Goal: Check status

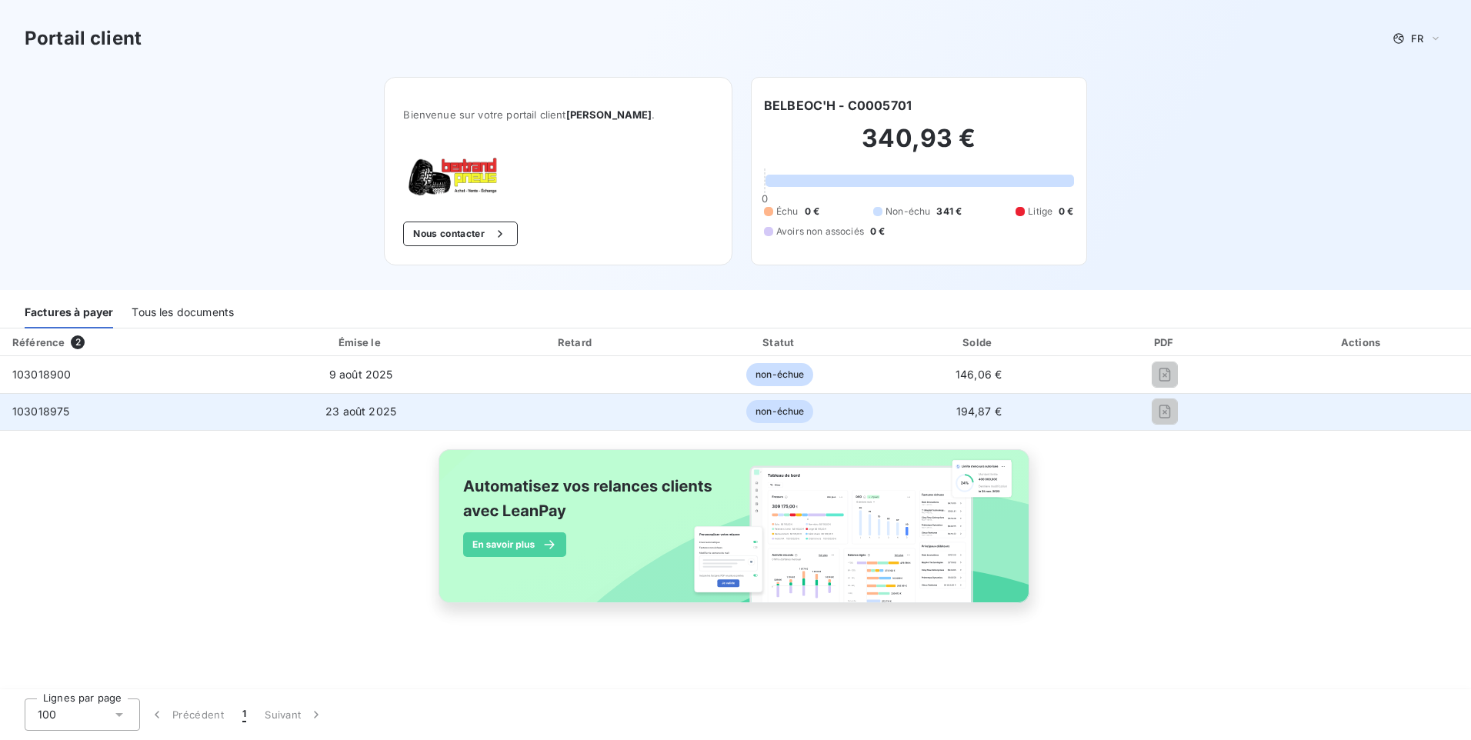
click at [42, 415] on span "103018975" at bounding box center [40, 411] width 57 height 13
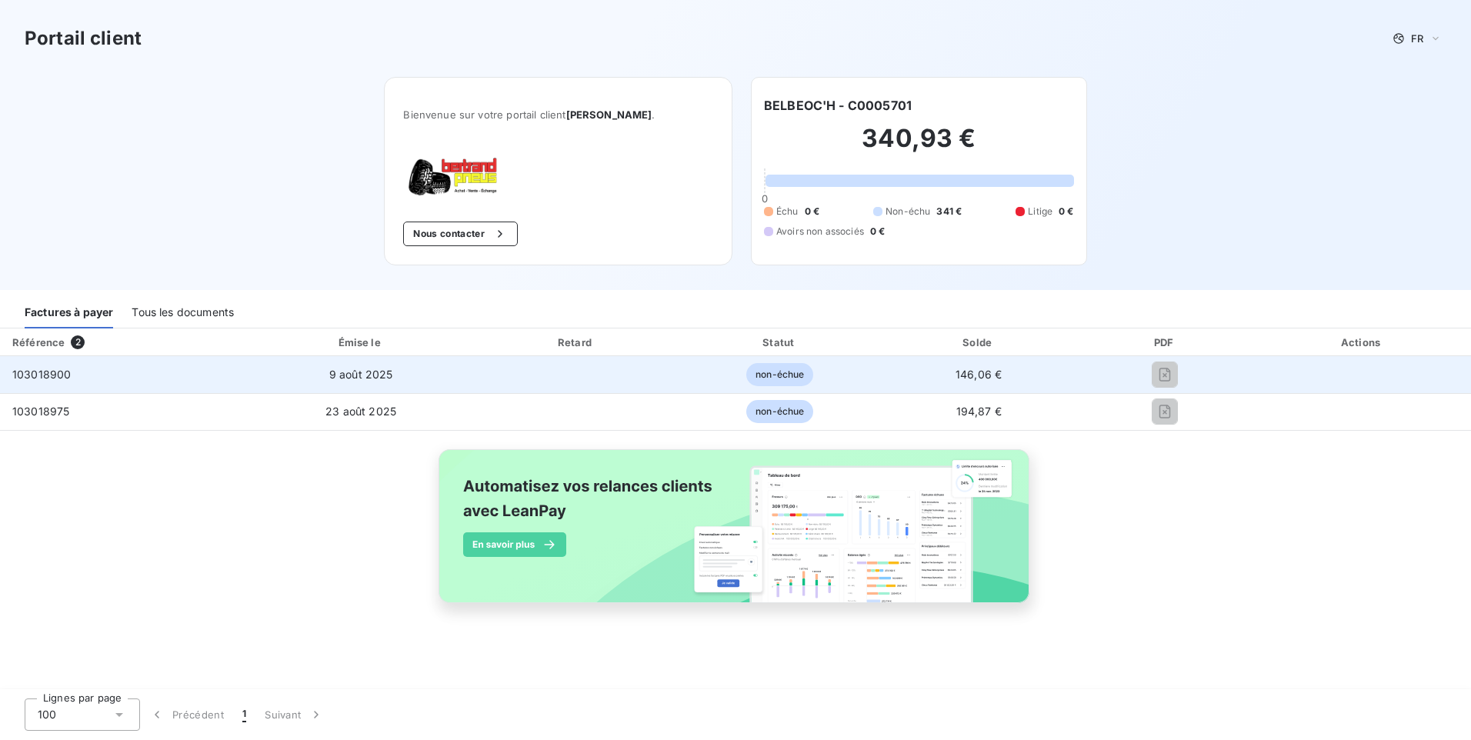
click at [40, 372] on span "103018900" at bounding box center [41, 374] width 58 height 13
click at [754, 370] on span "non-échue" at bounding box center [779, 374] width 67 height 23
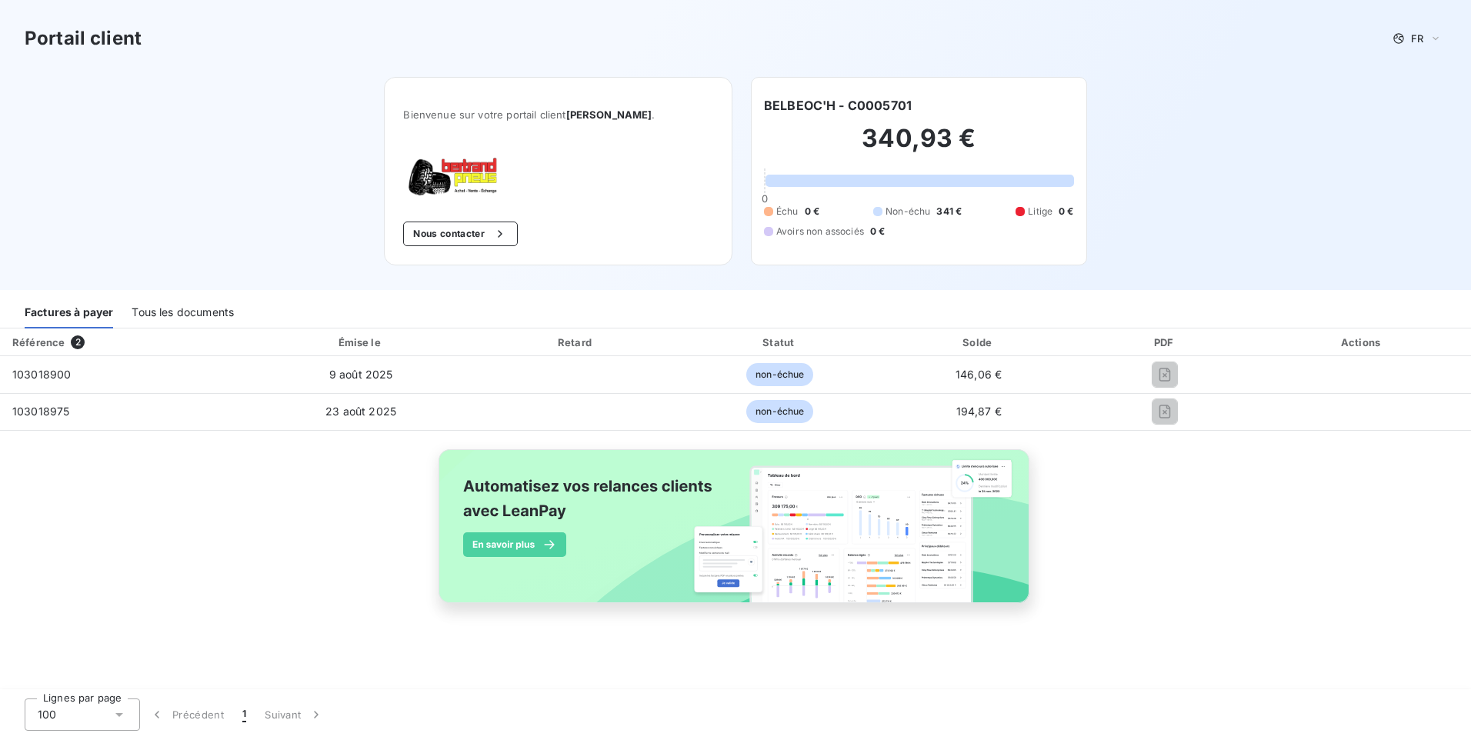
click at [778, 219] on div "Échu 0 € Non-échu 341 € Litige 0 € Avoirs non associés 0 €" at bounding box center [919, 222] width 310 height 34
click at [797, 230] on span "Avoirs non associés" at bounding box center [820, 232] width 88 height 14
click at [829, 228] on span "Avoirs non associés" at bounding box center [820, 232] width 88 height 14
